Goal: Task Accomplishment & Management: Complete application form

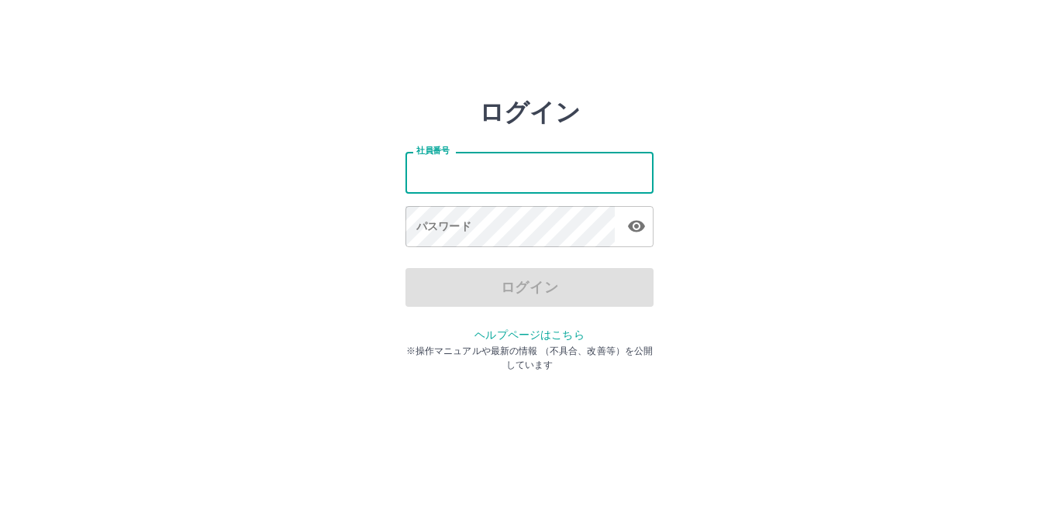
click at [459, 177] on input "社員番号" at bounding box center [529, 172] width 248 height 41
type input "*******"
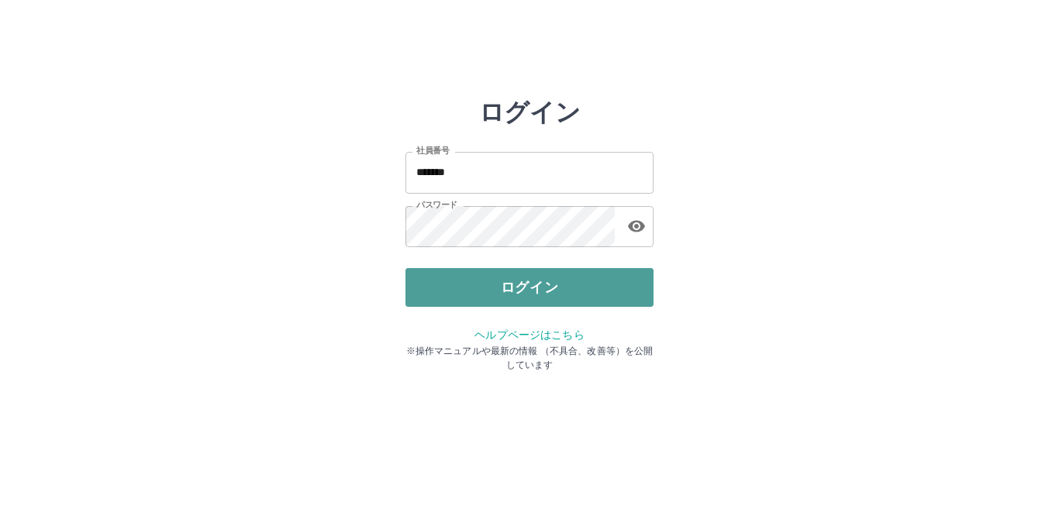
click at [507, 280] on button "ログイン" at bounding box center [529, 287] width 248 height 39
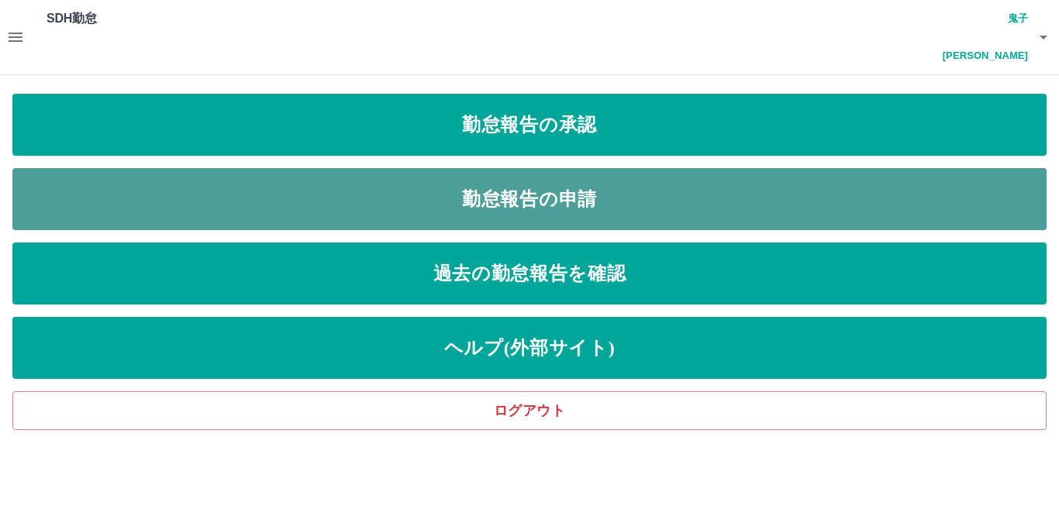
click at [473, 168] on link "勤怠報告の申請" at bounding box center [529, 199] width 1034 height 62
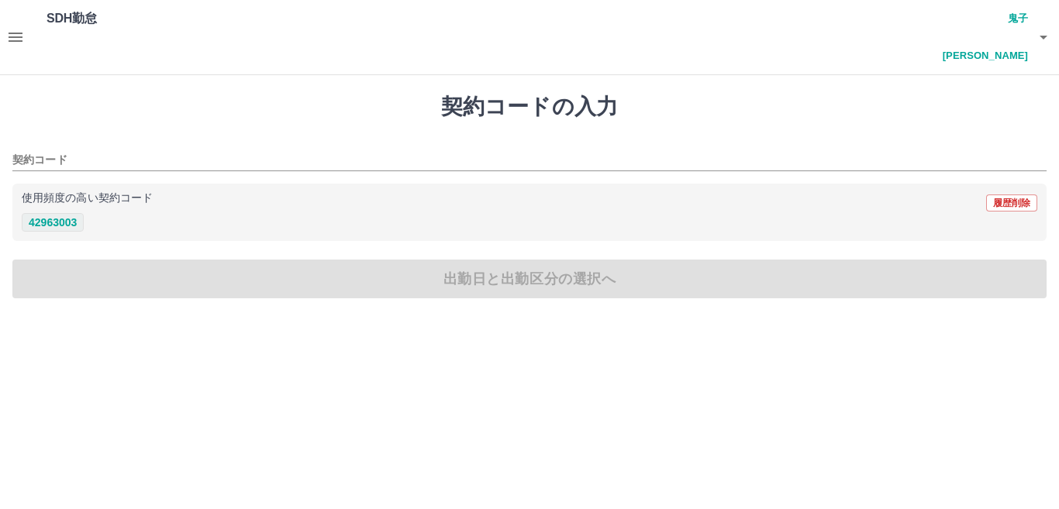
click at [57, 213] on button "42963003" at bounding box center [53, 222] width 62 height 19
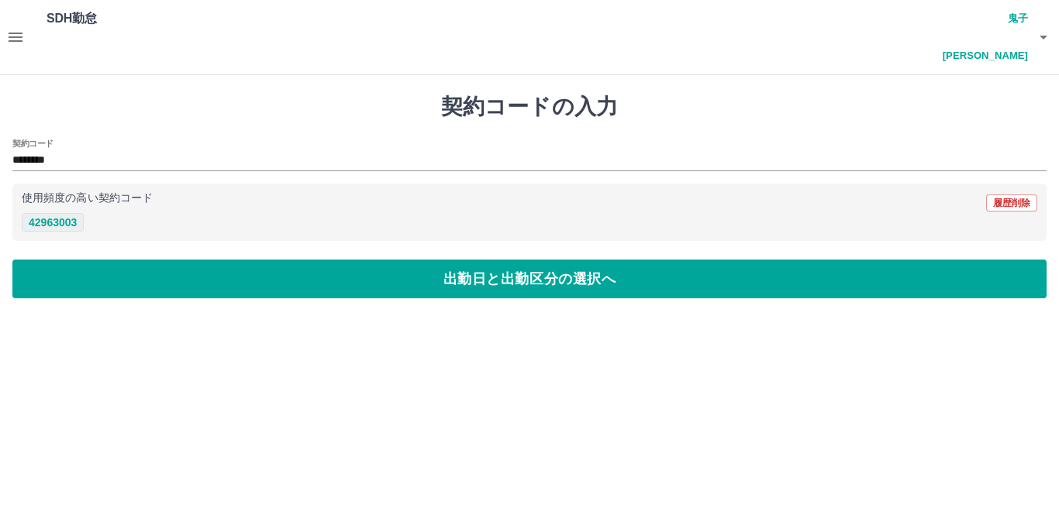
type input "********"
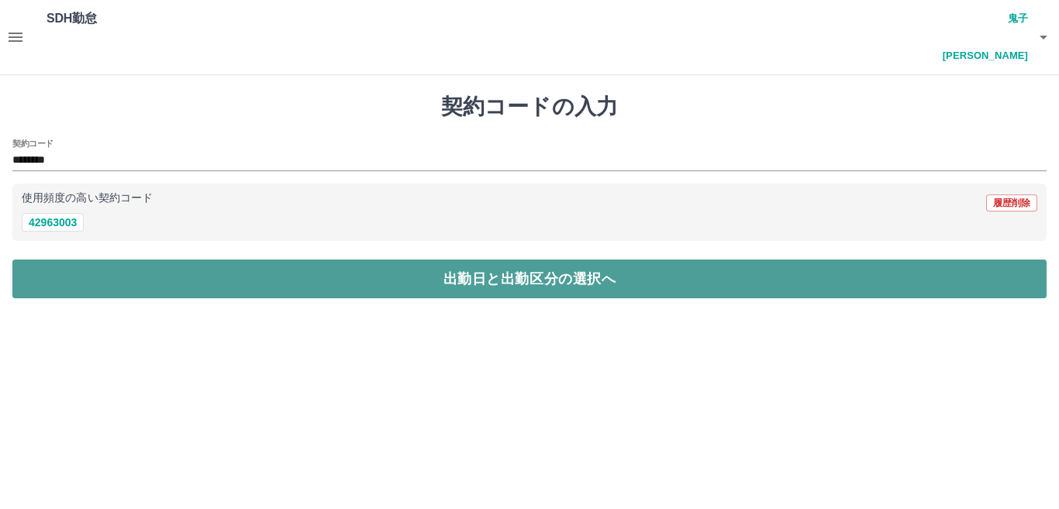
click at [160, 260] on button "出勤日と出勤区分の選択へ" at bounding box center [529, 279] width 1034 height 39
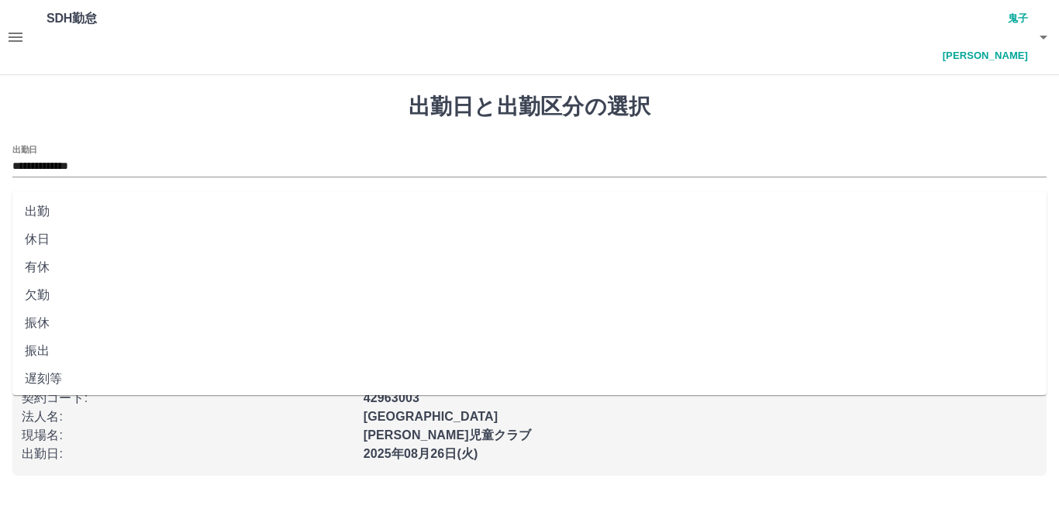
click at [77, 208] on input "出勤区分" at bounding box center [529, 217] width 1034 height 19
click at [44, 212] on li "出勤" at bounding box center [529, 212] width 1034 height 28
type input "**"
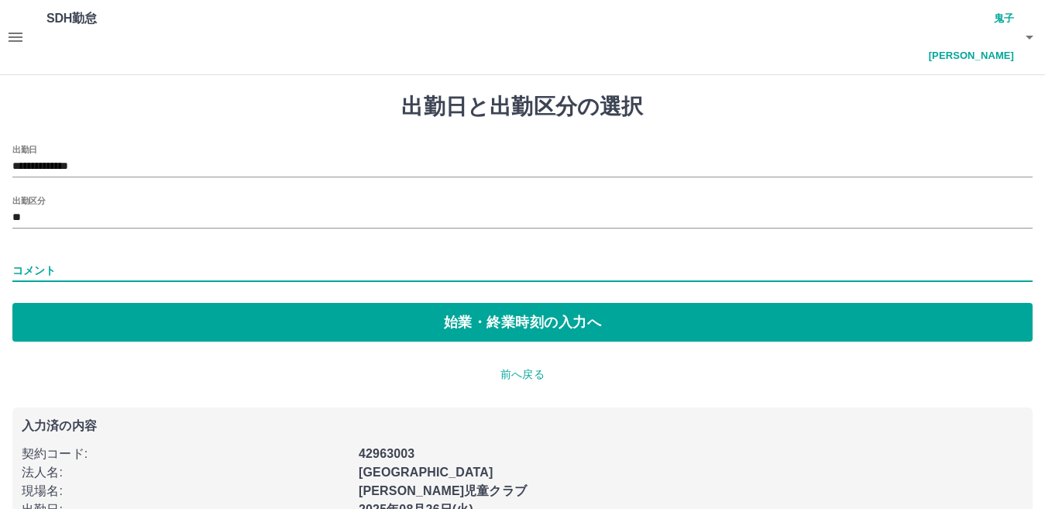
click at [71, 260] on input "コメント" at bounding box center [522, 271] width 1021 height 22
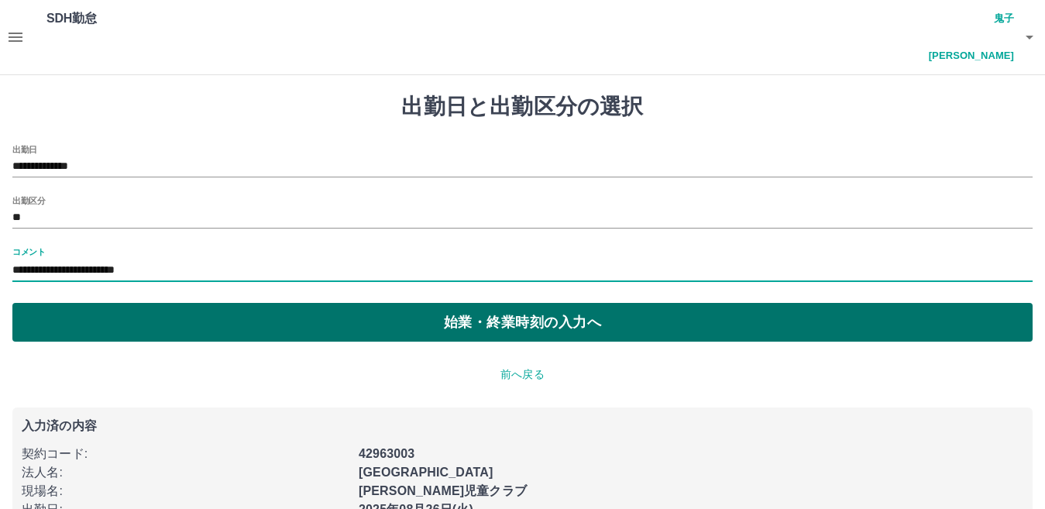
type input "**********"
click at [319, 303] on button "始業・終業時刻の入力へ" at bounding box center [522, 322] width 1021 height 39
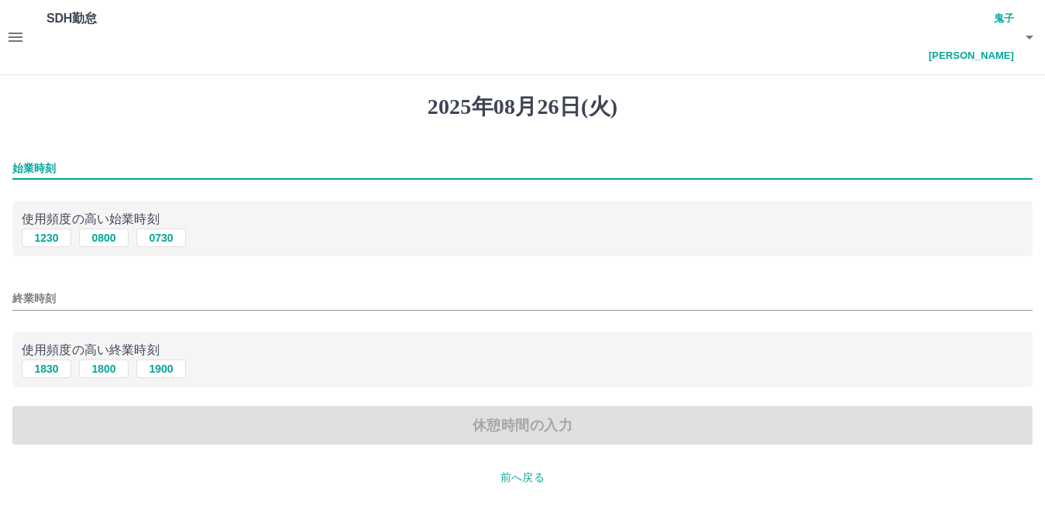
click at [108, 157] on input "始業時刻" at bounding box center [522, 168] width 1021 height 22
type input "****"
click at [250, 287] on input "終業時刻" at bounding box center [522, 298] width 1021 height 22
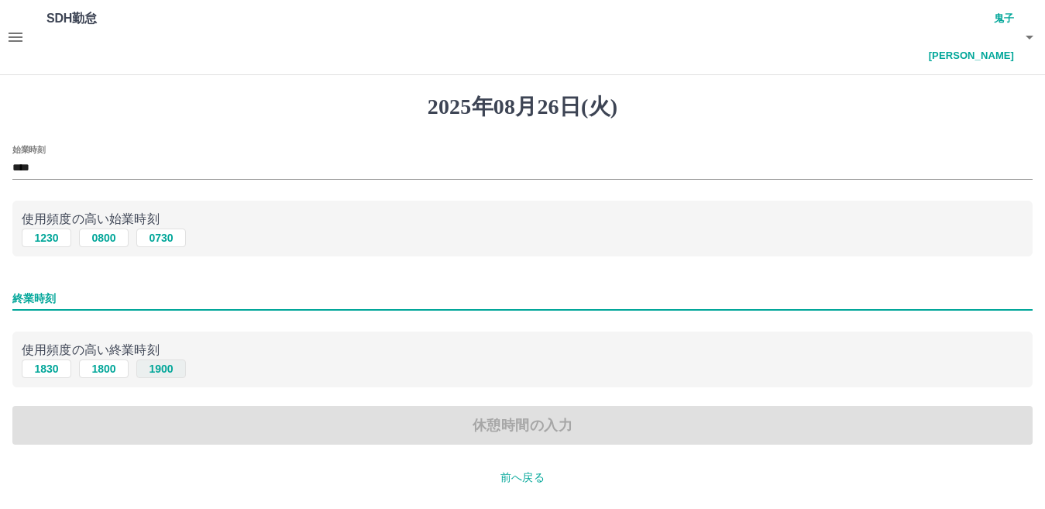
click at [164, 360] on button "1900" at bounding box center [161, 369] width 50 height 19
type input "****"
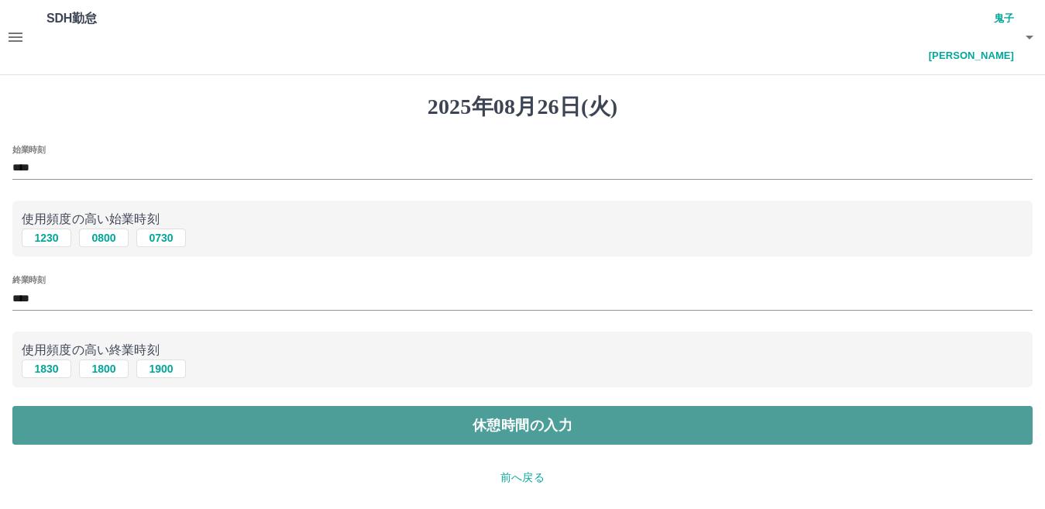
click at [247, 406] on button "休憩時間の入力" at bounding box center [522, 425] width 1021 height 39
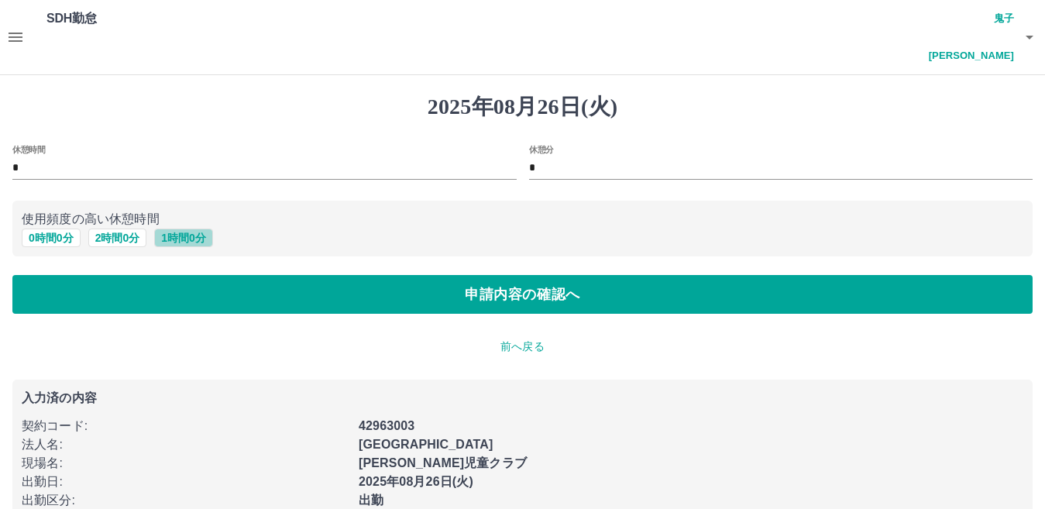
click at [194, 229] on button "1 時間 0 分" at bounding box center [183, 238] width 59 height 19
type input "*"
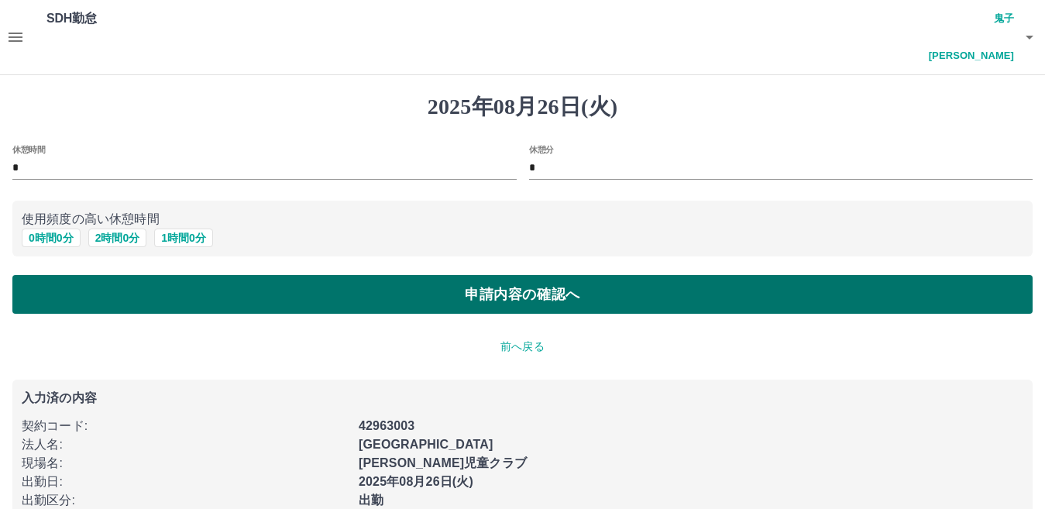
click at [249, 275] on button "申請内容の確認へ" at bounding box center [522, 294] width 1021 height 39
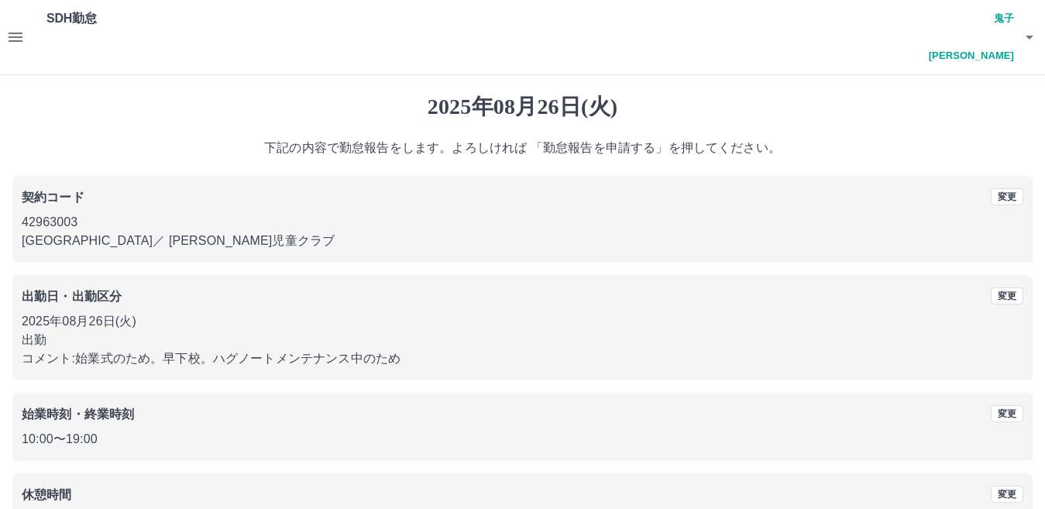
scroll to position [71, 0]
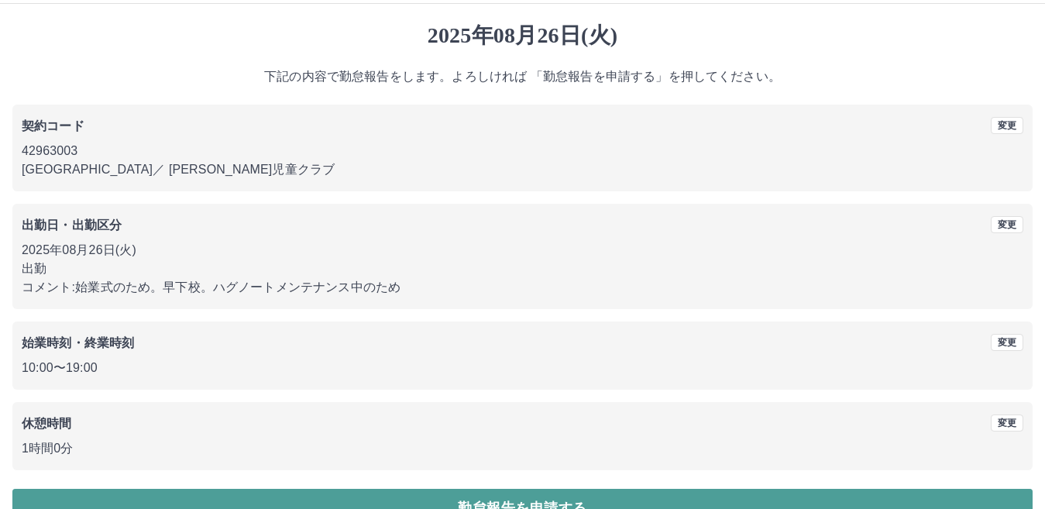
click at [293, 489] on button "勤怠報告を申請する" at bounding box center [522, 508] width 1021 height 39
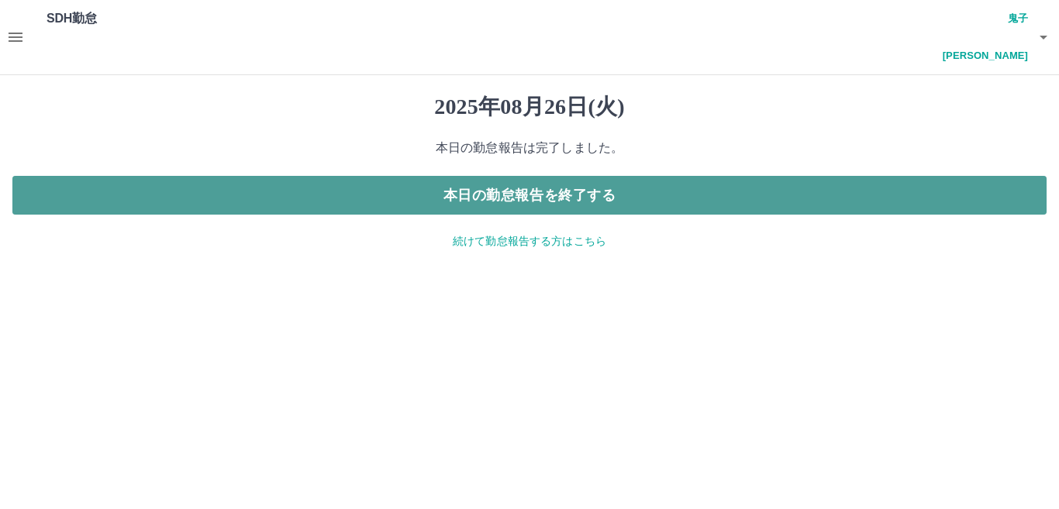
click at [263, 176] on button "本日の勤怠報告を終了する" at bounding box center [529, 195] width 1034 height 39
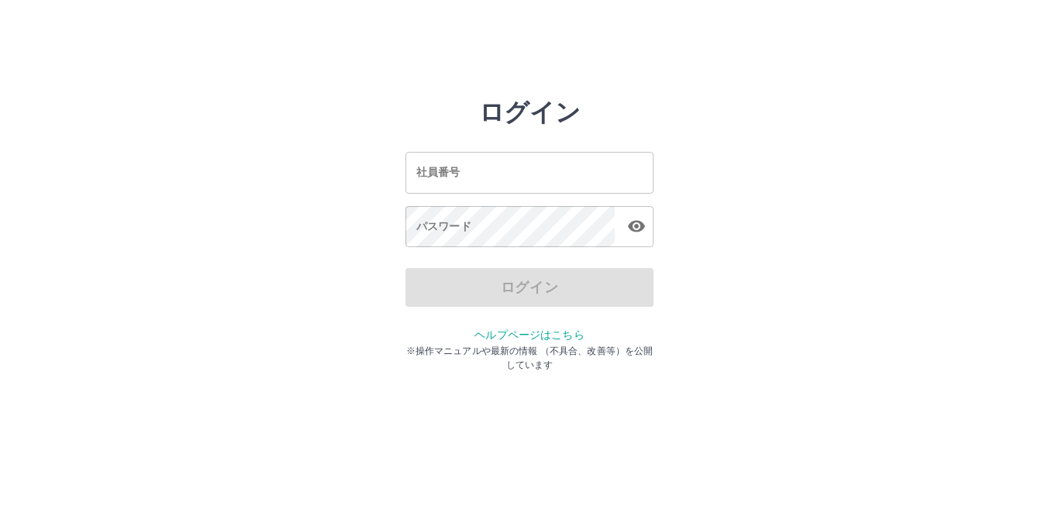
click at [470, 166] on input "社員番号" at bounding box center [529, 172] width 248 height 41
click at [471, 170] on input "社員番号" at bounding box center [529, 172] width 248 height 41
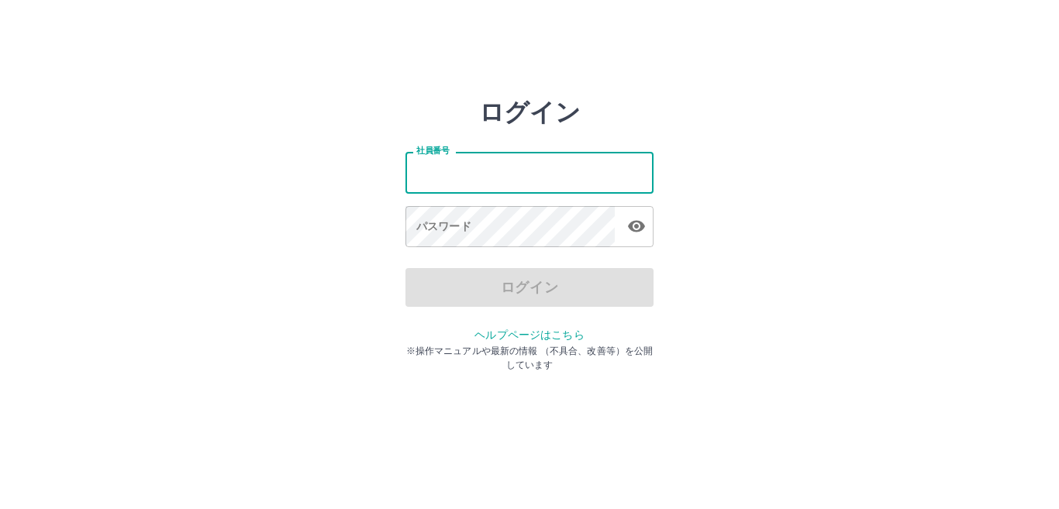
type input "*******"
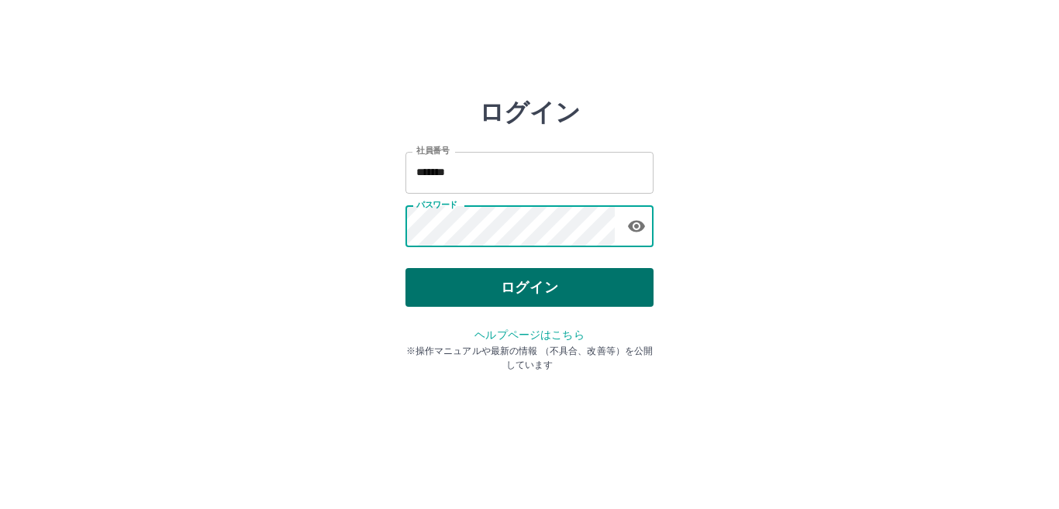
click at [460, 281] on button "ログイン" at bounding box center [529, 287] width 248 height 39
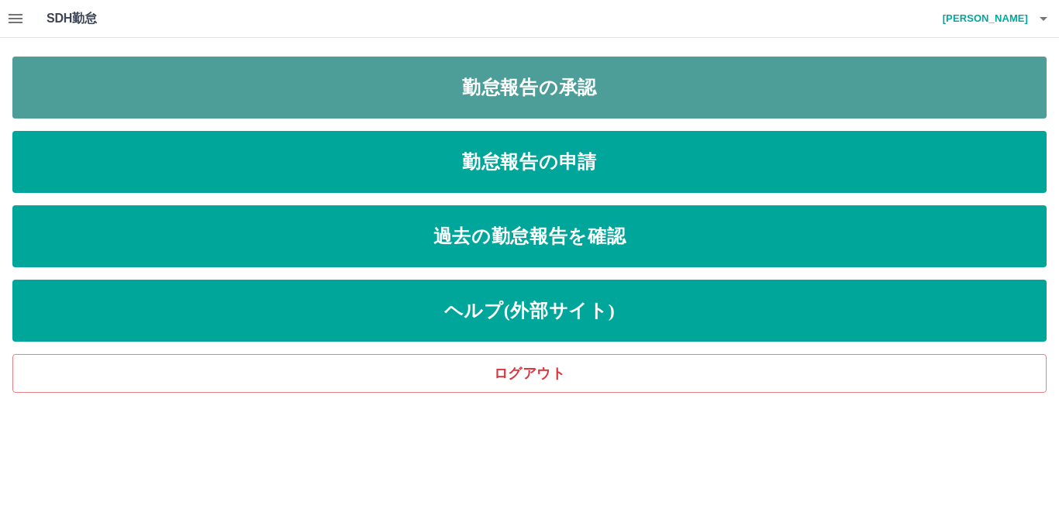
click at [379, 74] on link "勤怠報告の承認" at bounding box center [529, 88] width 1034 height 62
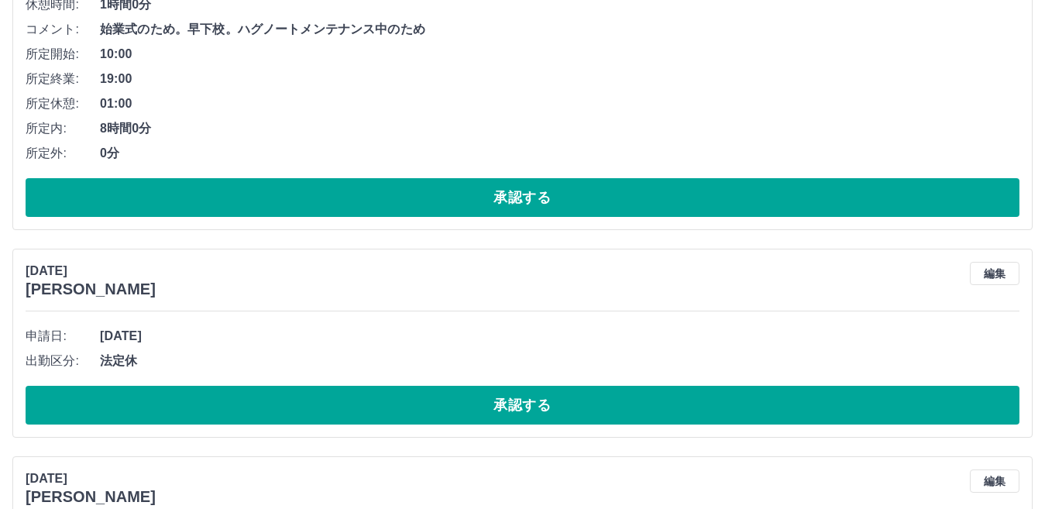
scroll to position [465, 0]
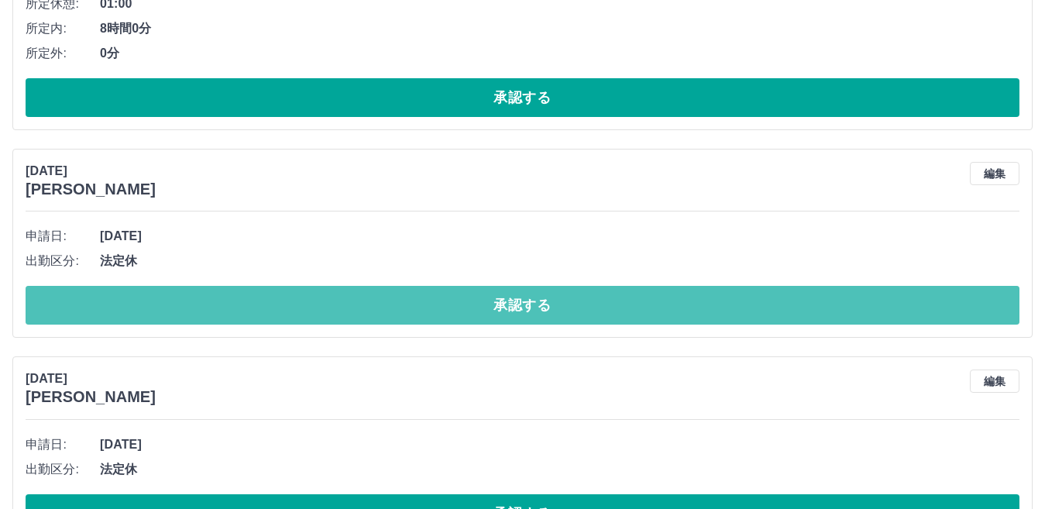
click at [277, 289] on button "承認する" at bounding box center [523, 305] width 994 height 39
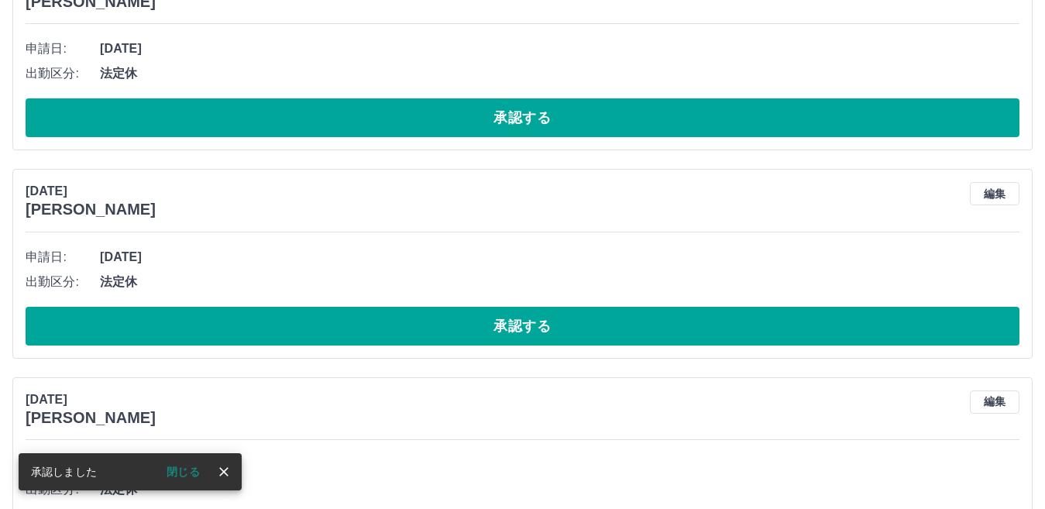
scroll to position [697, 0]
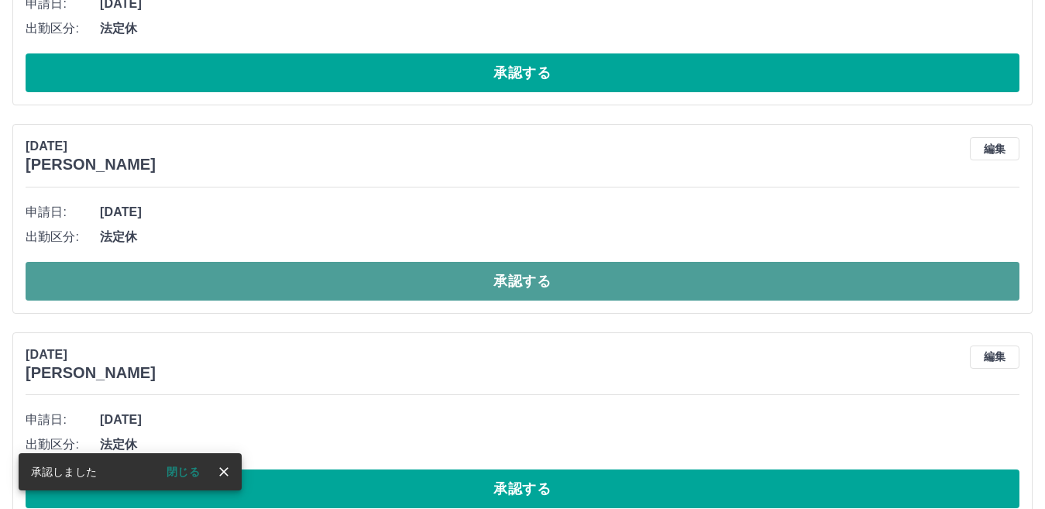
click at [277, 278] on button "承認する" at bounding box center [523, 281] width 994 height 39
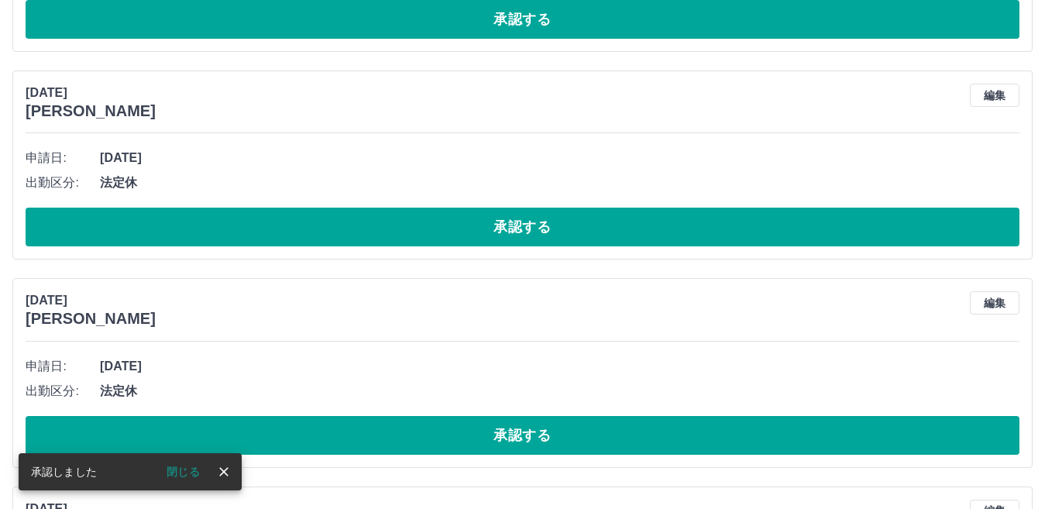
scroll to position [542, 0]
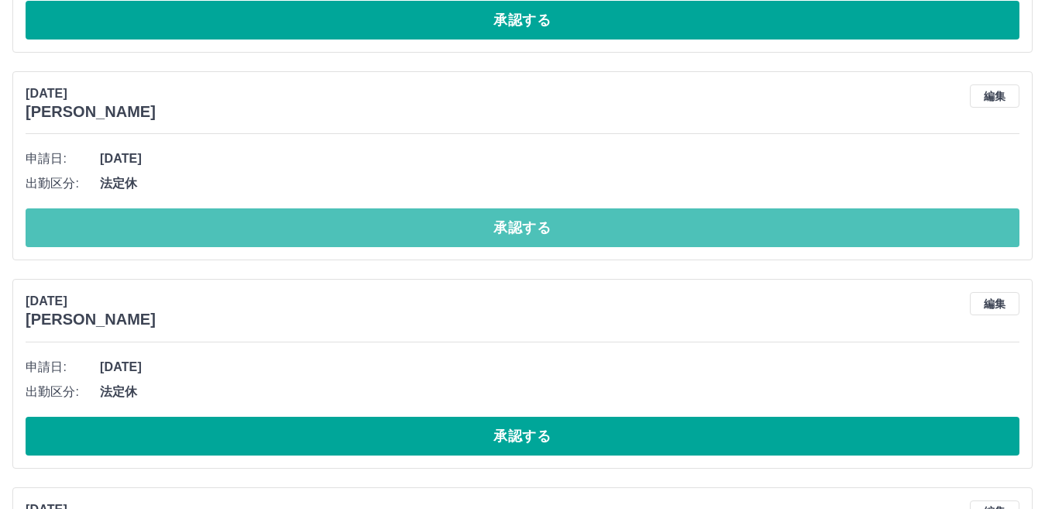
click at [278, 231] on button "承認する" at bounding box center [523, 227] width 994 height 39
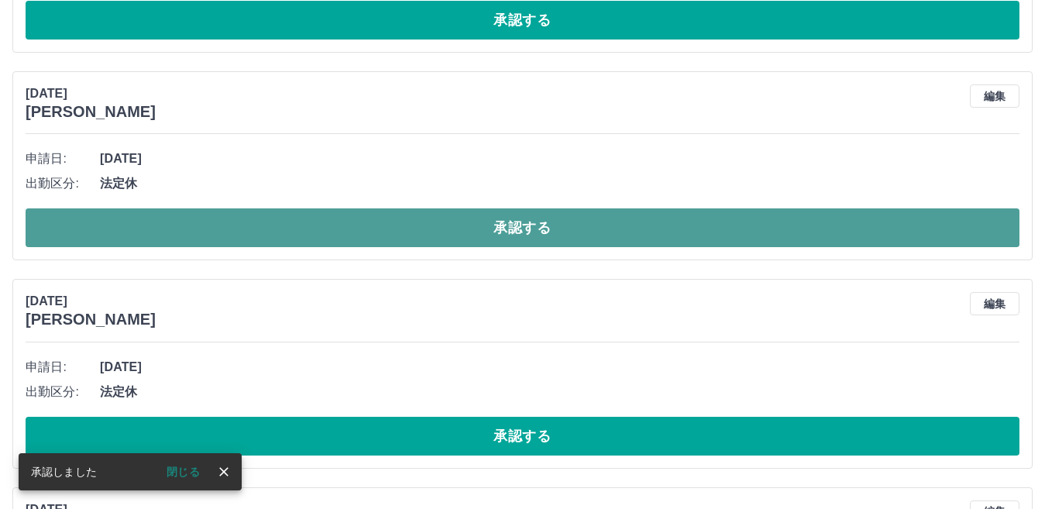
click at [309, 221] on button "承認する" at bounding box center [523, 227] width 994 height 39
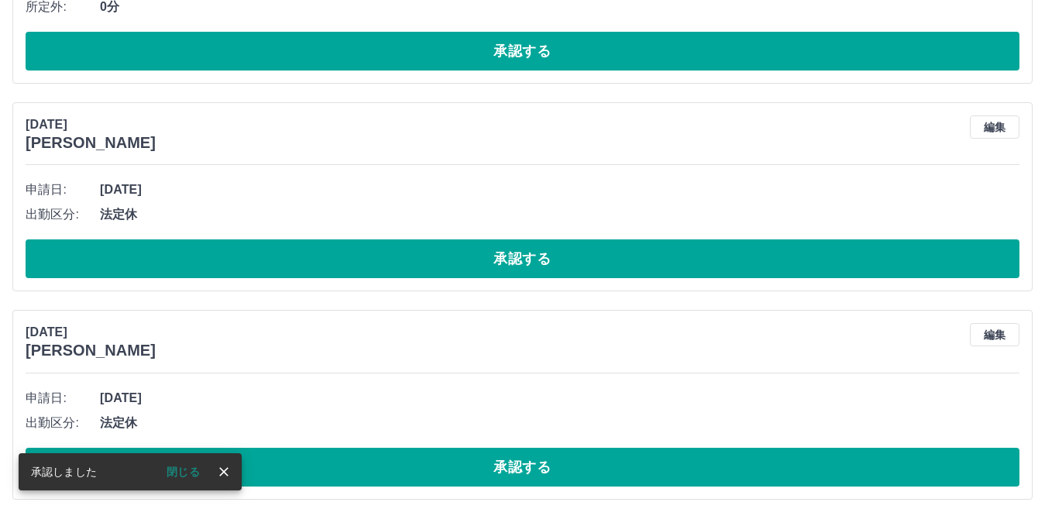
scroll to position [522, 0]
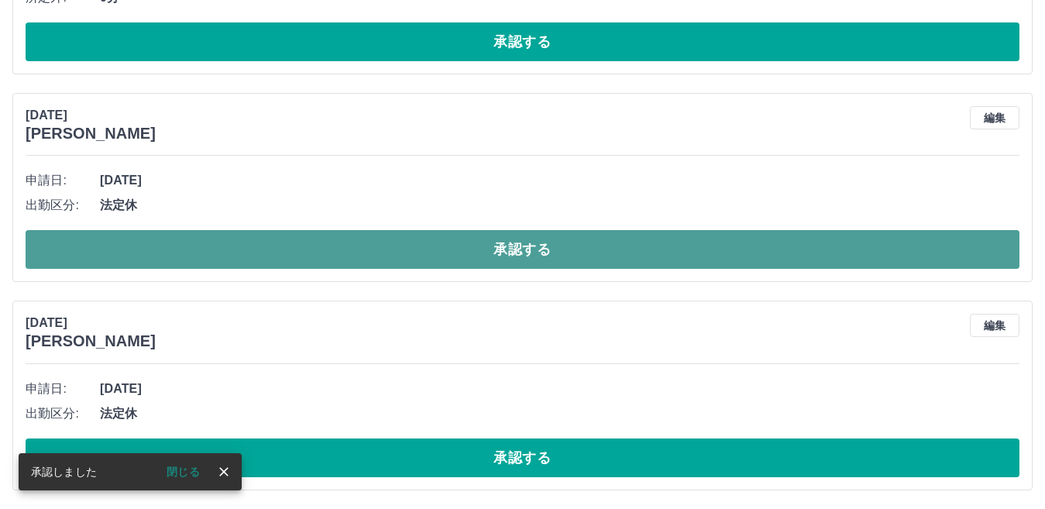
click at [312, 243] on button "承認する" at bounding box center [523, 249] width 994 height 39
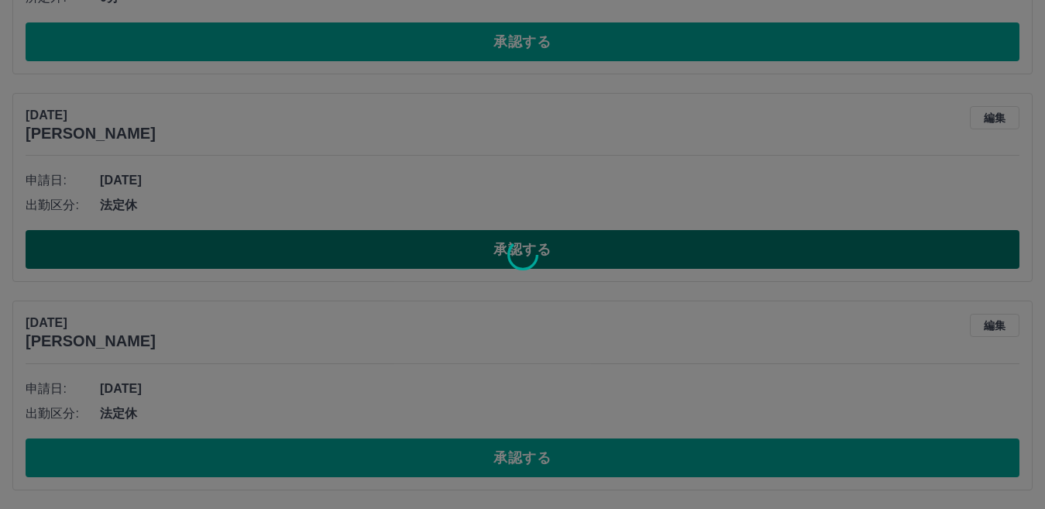
scroll to position [314, 0]
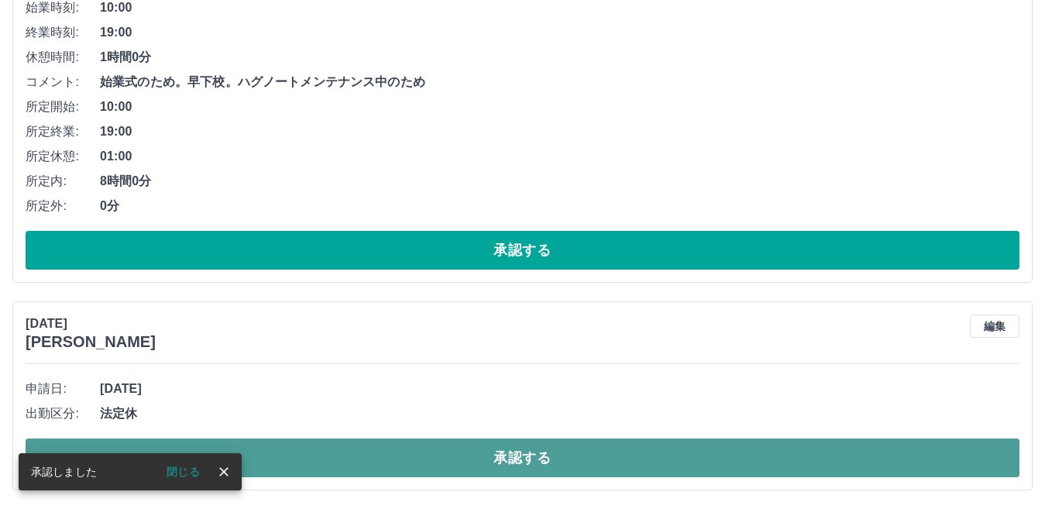
click at [327, 453] on button "承認する" at bounding box center [523, 458] width 994 height 39
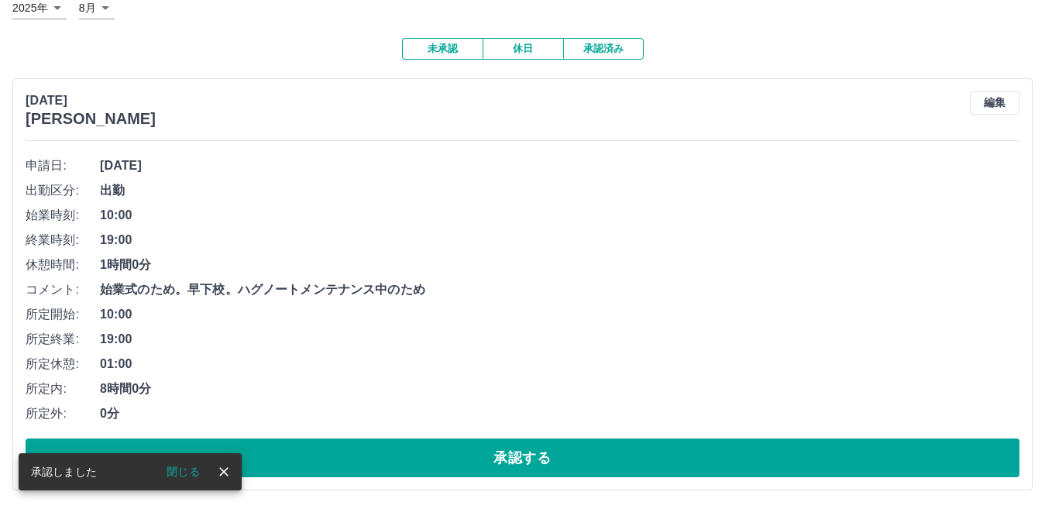
scroll to position [106, 0]
drag, startPoint x: 639, startPoint y: 1, endPoint x: 369, endPoint y: 115, distance: 292.7
click at [369, 115] on div "[DATE] [PERSON_NAME] 編集" at bounding box center [523, 109] width 994 height 36
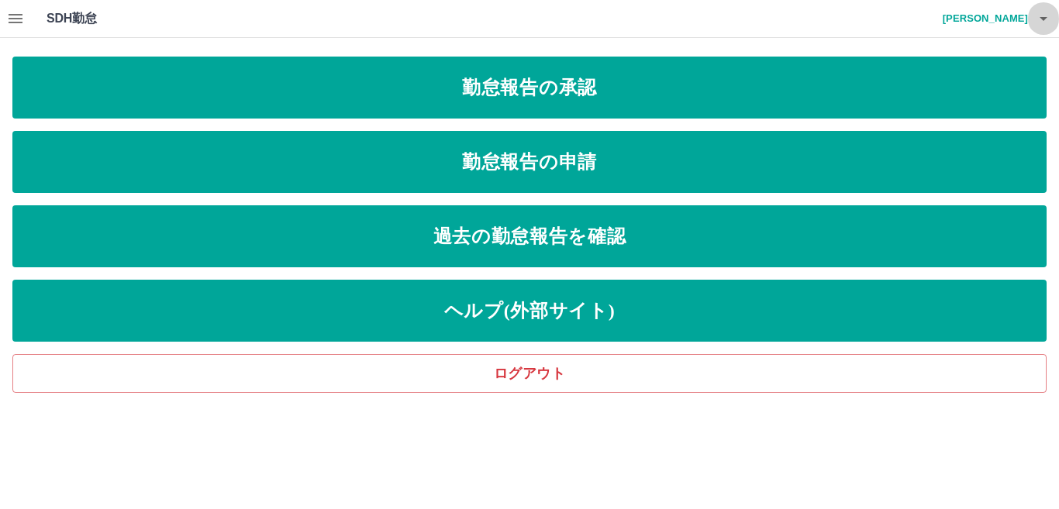
click at [1042, 20] on icon "button" at bounding box center [1043, 19] width 8 height 4
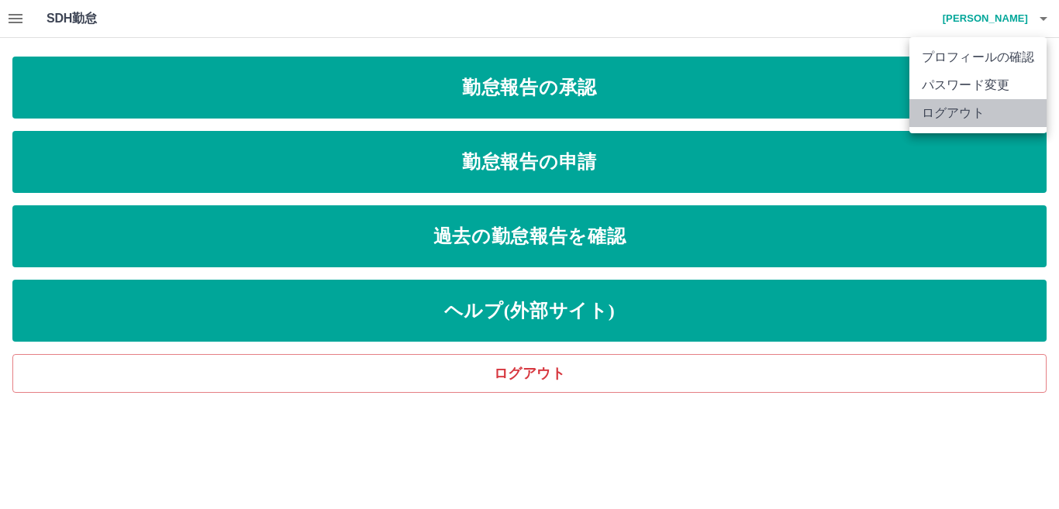
click at [998, 113] on li "ログアウト" at bounding box center [977, 113] width 137 height 28
